Goal: Task Accomplishment & Management: Manage account settings

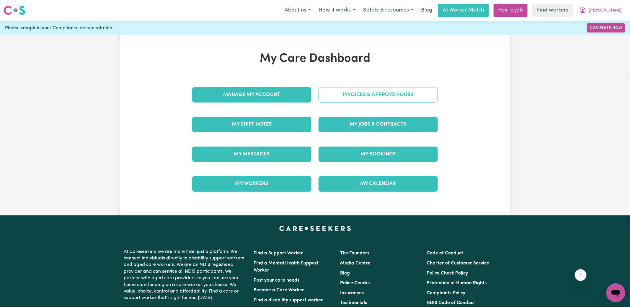
click at [345, 95] on link "Invoices & Approve Hours" at bounding box center [378, 94] width 119 height 15
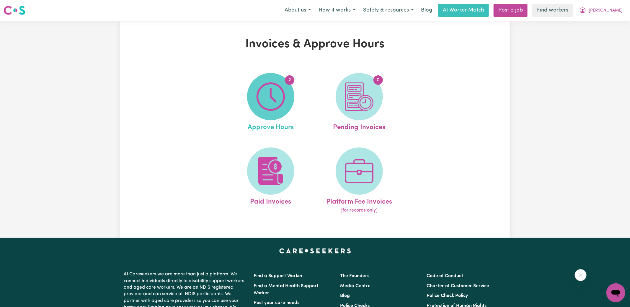
click at [268, 113] on span "2" at bounding box center [270, 96] width 47 height 47
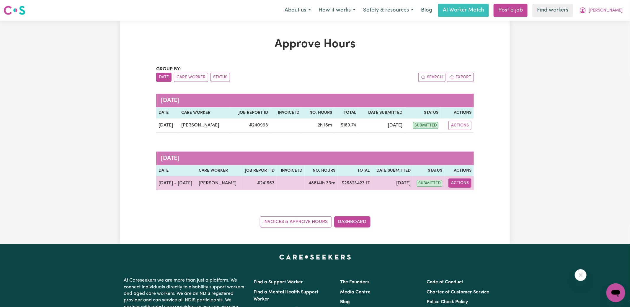
click at [461, 182] on button "Actions" at bounding box center [460, 182] width 23 height 9
click at [471, 195] on link "View Job Report" at bounding box center [474, 196] width 50 height 12
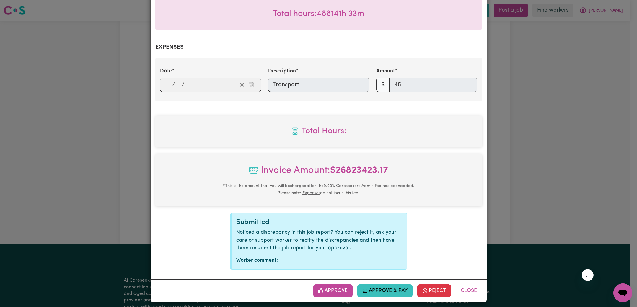
scroll to position [191, 0]
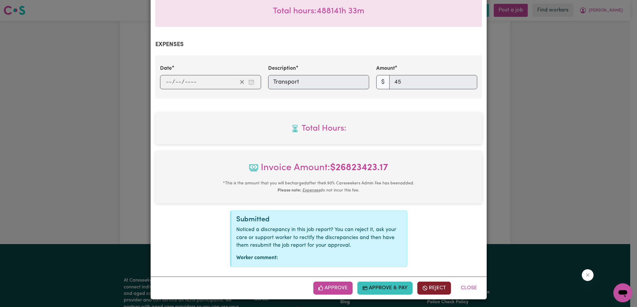
click at [429, 287] on button "Reject" at bounding box center [434, 287] width 34 height 13
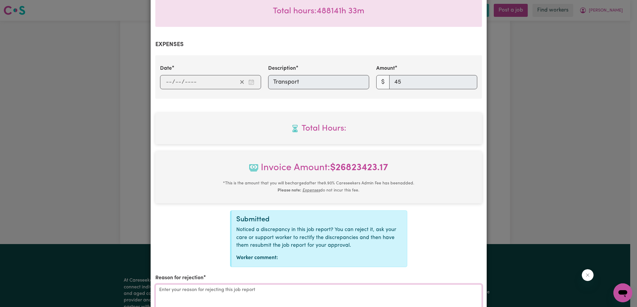
click at [208, 294] on textarea "Reason for rejection" at bounding box center [318, 306] width 327 height 44
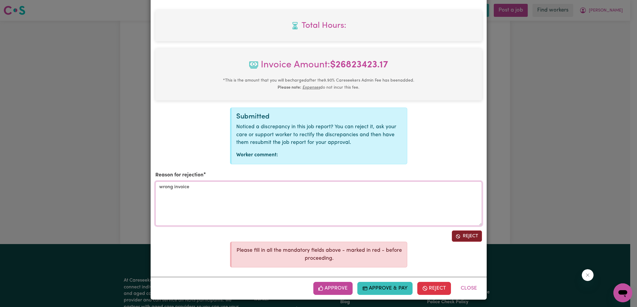
type textarea "wrong invoice"
click at [464, 236] on button "Reject" at bounding box center [467, 235] width 30 height 11
click at [528, 180] on div "Job Report # 241663 - [PERSON_NAME] Summary Job report # 241663 Client name: [G…" at bounding box center [318, 153] width 637 height 307
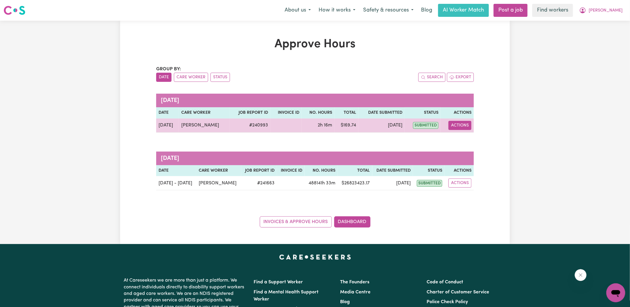
click at [458, 125] on button "Actions" at bounding box center [460, 125] width 23 height 9
click at [467, 138] on link "View Job Report" at bounding box center [474, 139] width 50 height 12
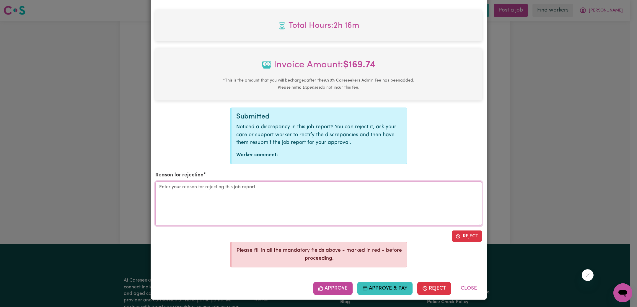
click at [316, 191] on textarea "Reason for rejection" at bounding box center [318, 203] width 327 height 44
type textarea "x"
click at [476, 236] on button "Reject" at bounding box center [467, 235] width 30 height 11
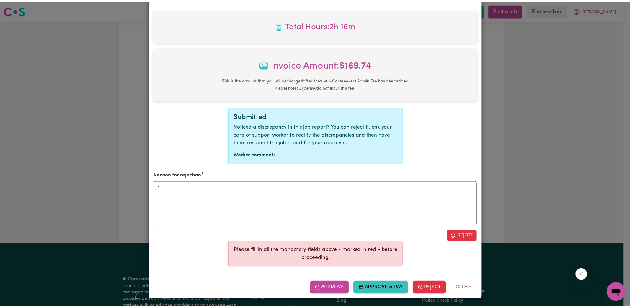
scroll to position [191, 0]
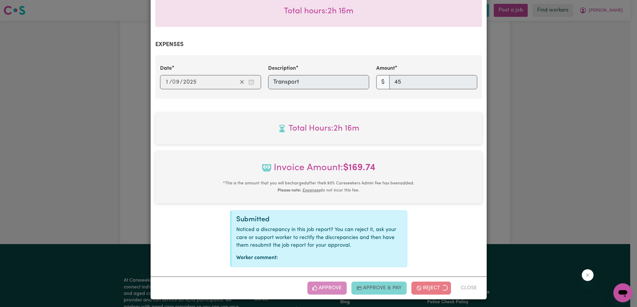
click at [534, 179] on div "Job Report # 240993 - [PERSON_NAME] Summary Job report # 240993 Client name: [G…" at bounding box center [318, 153] width 637 height 307
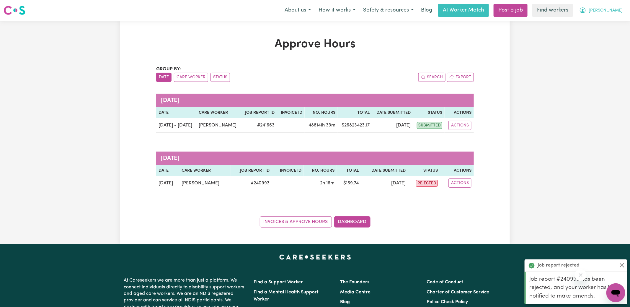
drag, startPoint x: 607, startPoint y: 10, endPoint x: 606, endPoint y: 15, distance: 5.2
click at [607, 10] on button "[PERSON_NAME]" at bounding box center [601, 10] width 51 height 12
click at [599, 36] on link "Logout" at bounding box center [603, 33] width 47 height 11
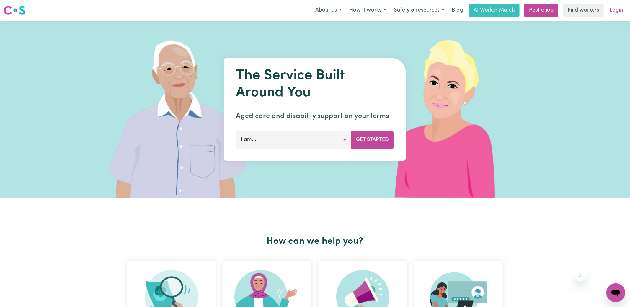
click at [618, 6] on link "Login" at bounding box center [616, 10] width 20 height 13
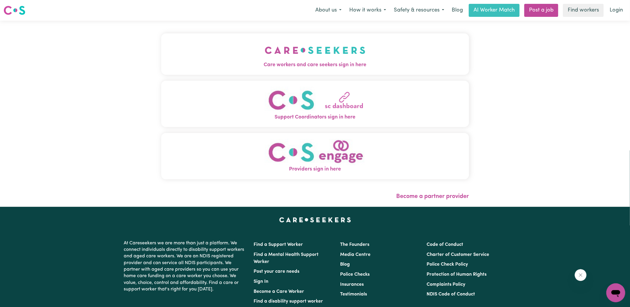
drag, startPoint x: 312, startPoint y: 56, endPoint x: 205, endPoint y: 43, distance: 108.3
click at [312, 56] on img "Care workers and care seekers sign in here" at bounding box center [315, 50] width 101 height 22
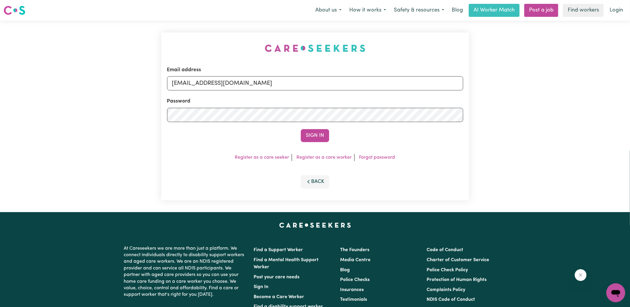
drag, startPoint x: 119, startPoint y: 32, endPoint x: 137, endPoint y: 45, distance: 22.0
click at [119, 32] on div "Email address [EMAIL_ADDRESS][DOMAIN_NAME] Password Sign In Register as a care …" at bounding box center [315, 116] width 630 height 191
drag, startPoint x: 203, startPoint y: 81, endPoint x: 577, endPoint y: 104, distance: 374.3
click at [577, 104] on div "Email address [EMAIL_ADDRESS][DOMAIN_NAME] Password Sign In Register as a care …" at bounding box center [315, 116] width 630 height 191
type input "superuser~[EMAIL_ADDRESS][DOMAIN_NAME]"
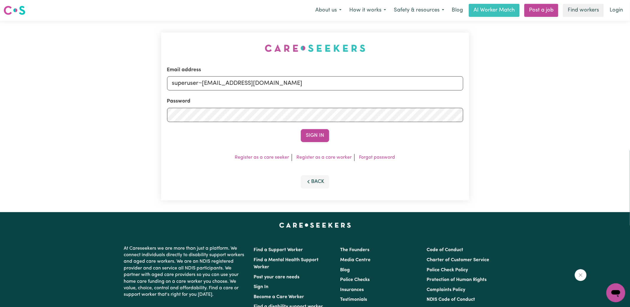
click at [301, 129] on button "Sign In" at bounding box center [315, 135] width 28 height 13
